Goal: Register for event/course

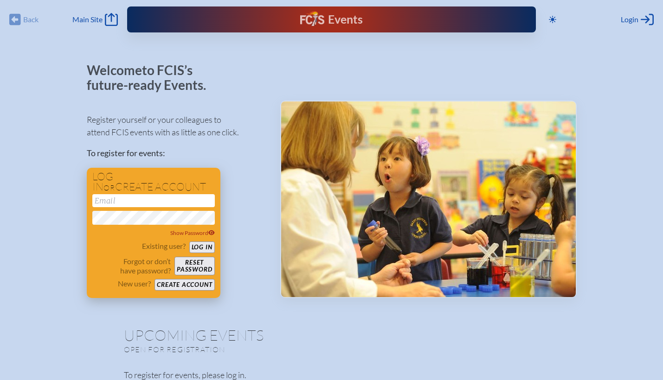
click at [176, 201] on input "email" at bounding box center [153, 200] width 122 height 13
type input "[EMAIL_ADDRESS][DOMAIN_NAME]"
click at [189, 242] on button "Log in" at bounding box center [202, 248] width 26 height 12
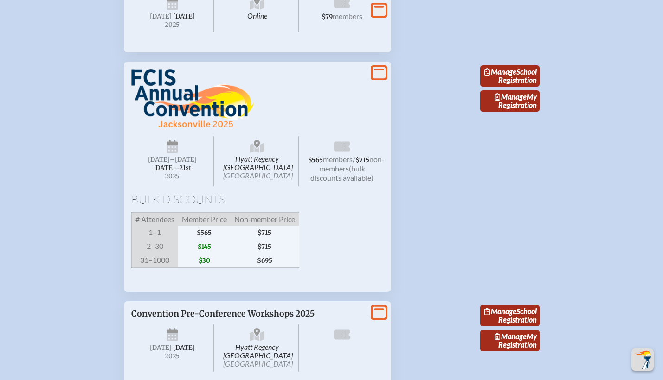
scroll to position [891, 0]
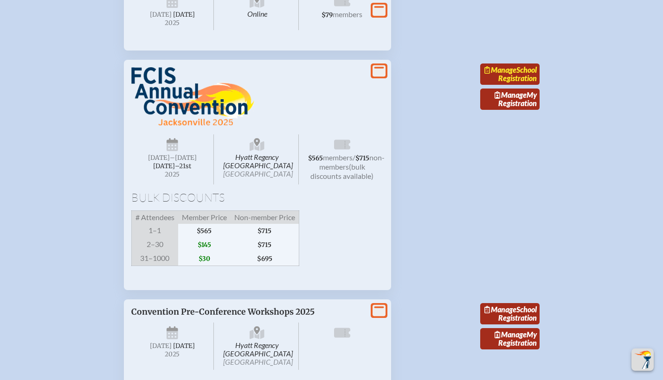
click at [517, 85] on link "Manage School Registration" at bounding box center [509, 74] width 59 height 21
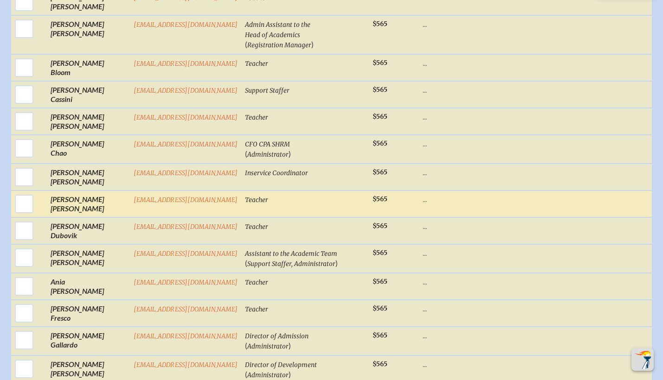
scroll to position [633, 0]
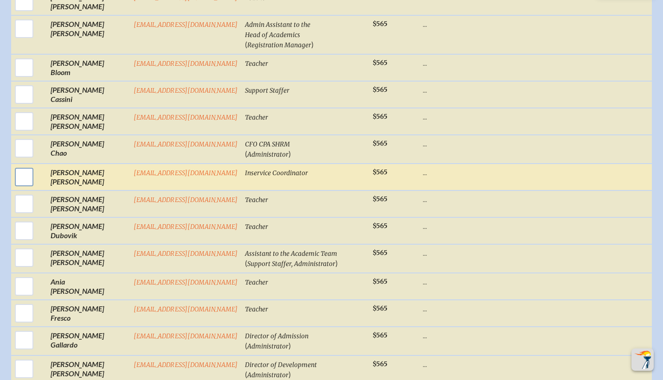
click at [19, 166] on input "checkbox" at bounding box center [24, 177] width 23 height 23
checkbox input "true"
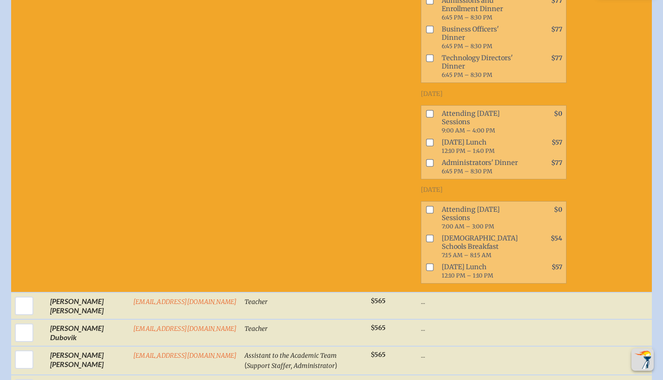
scroll to position [1103, 0]
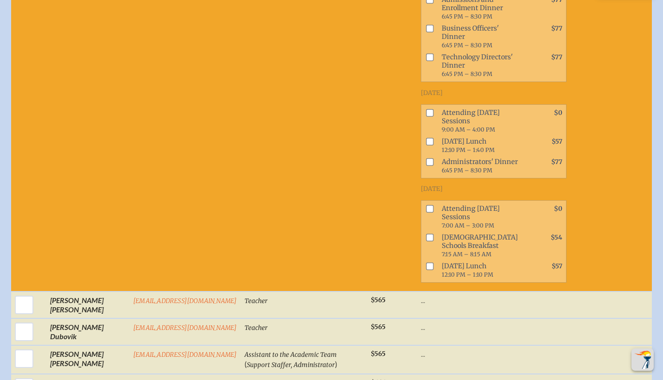
click at [426, 109] on input "checkbox" at bounding box center [429, 112] width 7 height 7
checkbox input "true"
click at [426, 138] on input "checkbox" at bounding box center [429, 141] width 7 height 7
checkbox input "true"
click at [426, 158] on input "checkbox" at bounding box center [429, 161] width 7 height 7
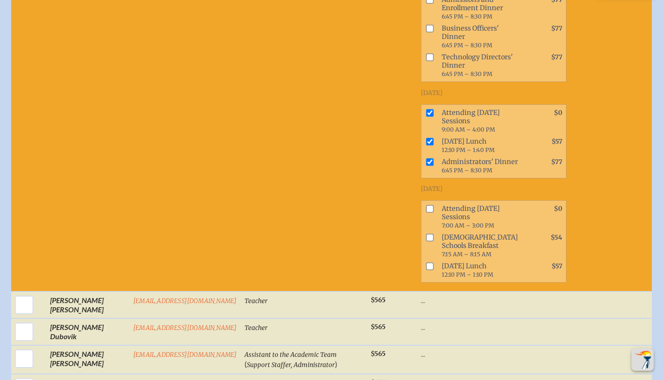
click at [426, 158] on input "checkbox" at bounding box center [429, 161] width 7 height 7
checkbox input "false"
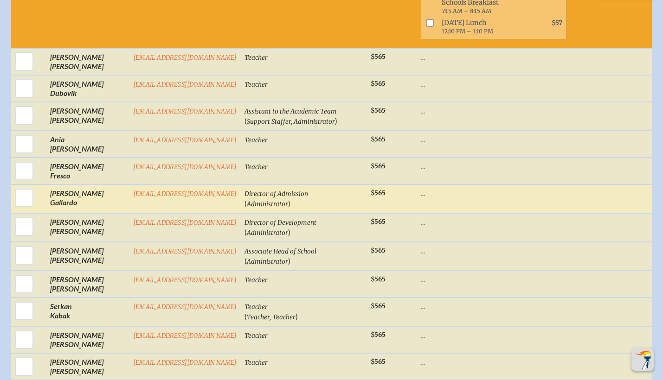
scroll to position [1379, 0]
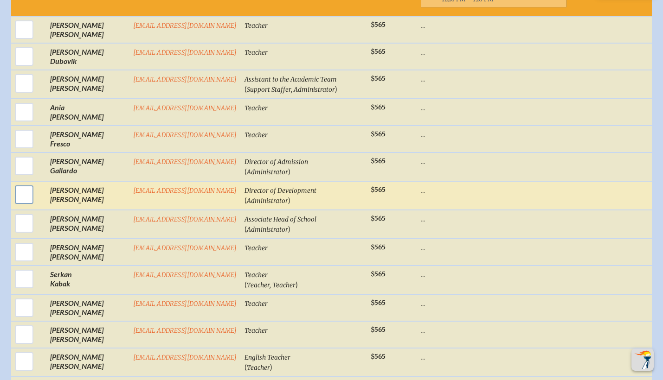
click at [19, 190] on input "checkbox" at bounding box center [24, 194] width 23 height 23
checkbox input "true"
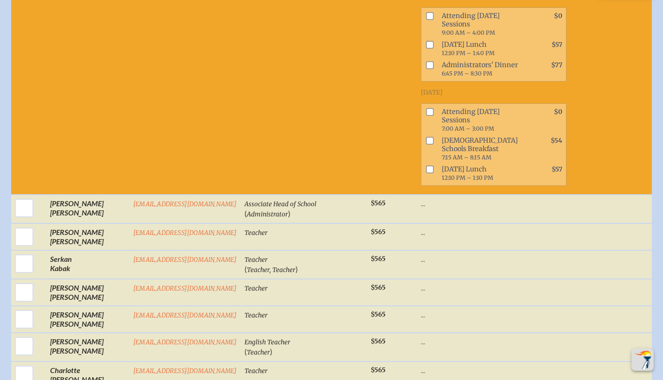
scroll to position [2017, 0]
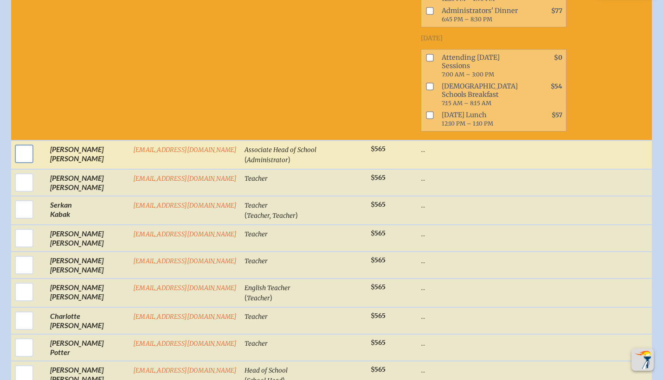
click at [19, 166] on input "checkbox" at bounding box center [24, 153] width 23 height 23
checkbox input "true"
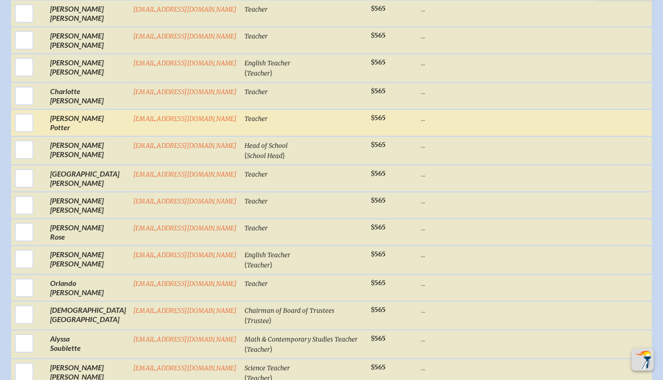
scroll to position [2813, 0]
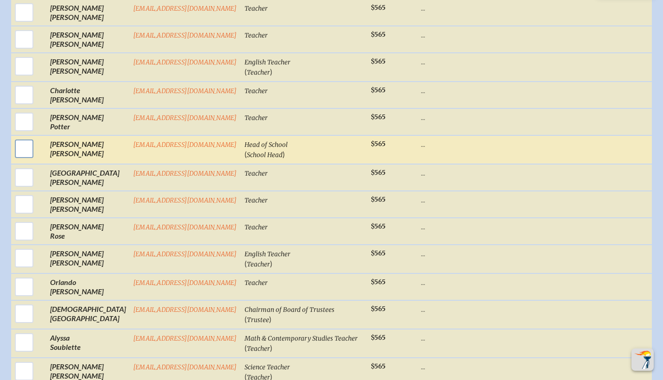
click at [21, 160] on input "checkbox" at bounding box center [24, 148] width 23 height 23
checkbox input "true"
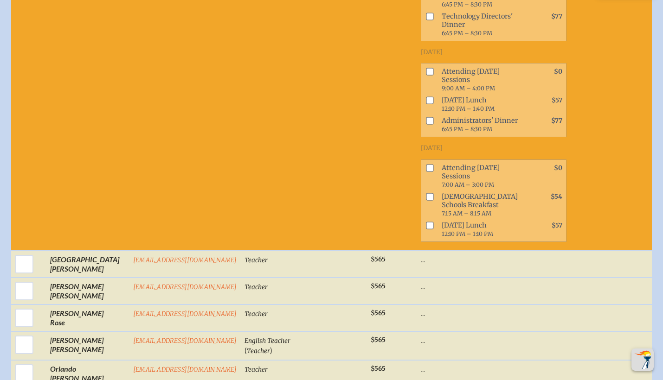
scroll to position [3298, 0]
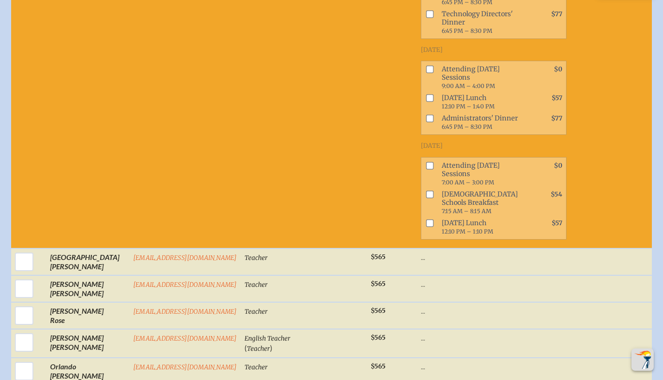
click at [426, 73] on input "checkbox" at bounding box center [429, 69] width 7 height 7
checkbox input "true"
click at [426, 102] on input "checkbox" at bounding box center [429, 98] width 7 height 7
checkbox input "true"
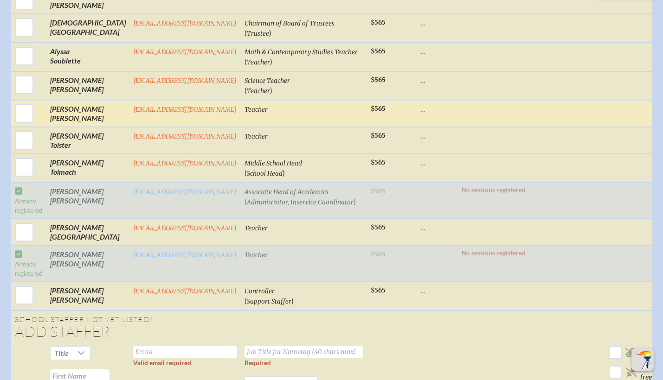
scroll to position [3676, 0]
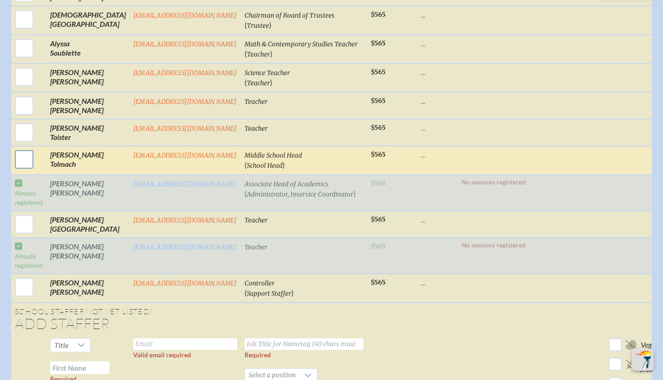
click at [20, 171] on input "checkbox" at bounding box center [24, 159] width 23 height 23
checkbox input "true"
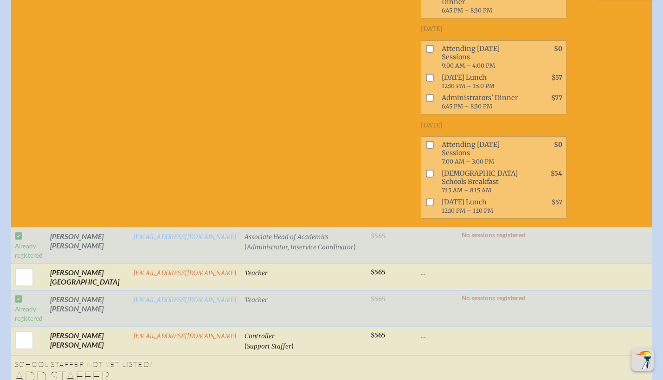
scroll to position [4200, 0]
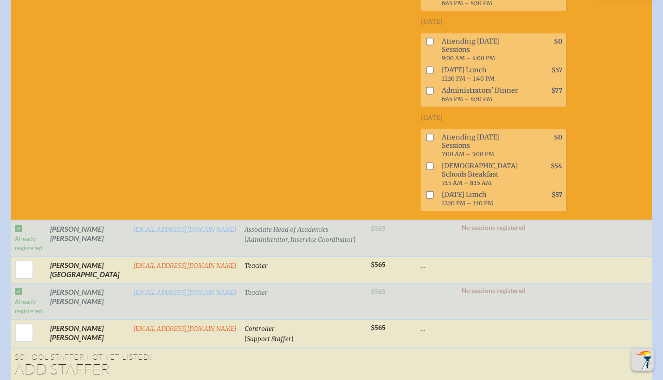
click at [426, 45] on input "checkbox" at bounding box center [429, 41] width 7 height 7
checkbox input "true"
click at [426, 74] on input "checkbox" at bounding box center [429, 69] width 7 height 7
checkbox input "true"
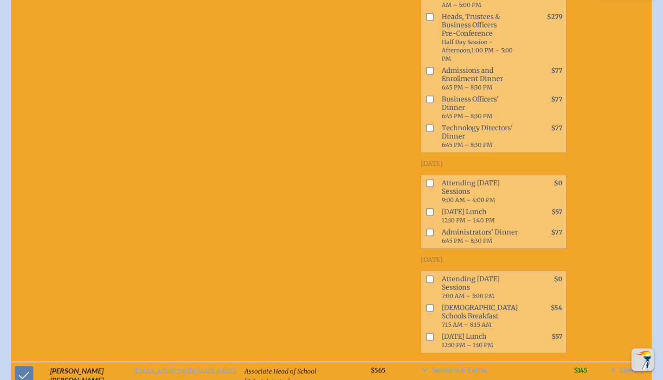
scroll to position [1907, 0]
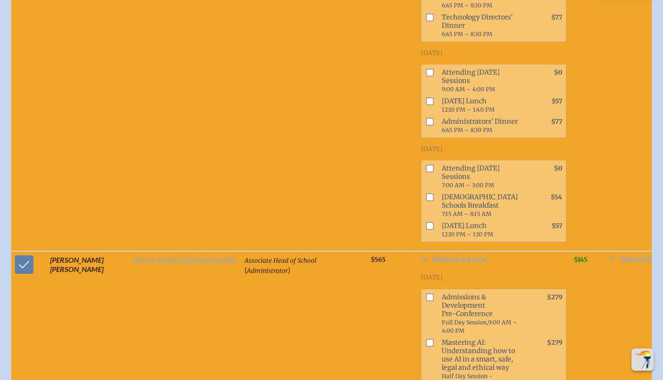
click at [426, 77] on input "checkbox" at bounding box center [429, 72] width 7 height 7
checkbox input "true"
click at [426, 105] on input "checkbox" at bounding box center [429, 101] width 7 height 7
checkbox input "true"
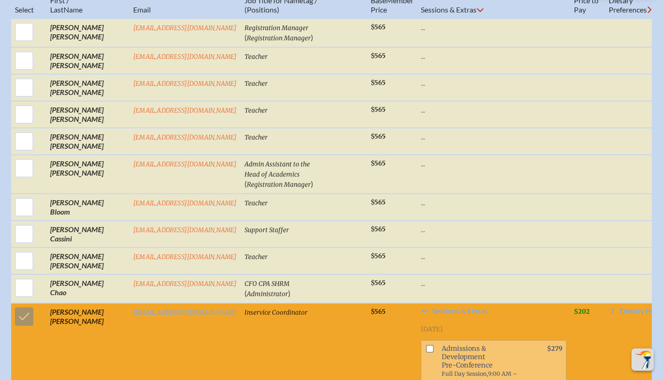
scroll to position [486, 0]
